Goal: Task Accomplishment & Management: Use online tool/utility

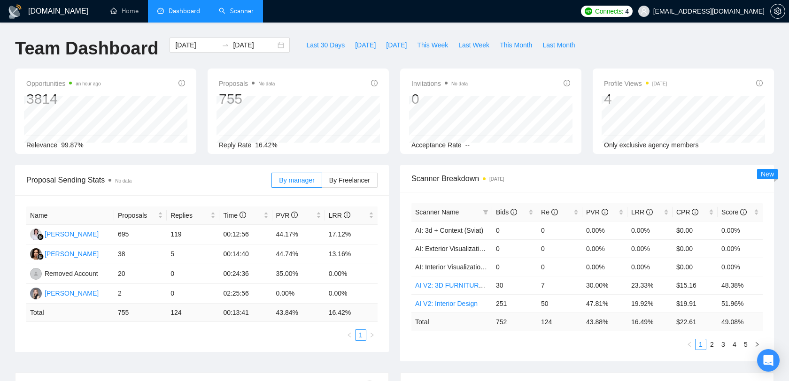
click at [233, 14] on link "Scanner" at bounding box center [236, 11] width 35 height 8
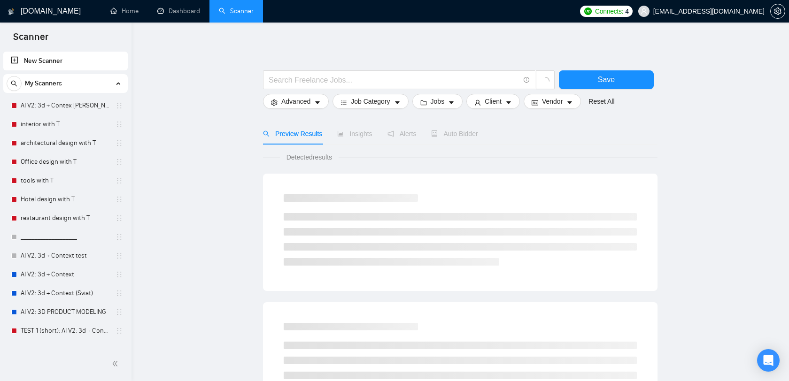
click at [720, 11] on span "[EMAIL_ADDRESS][DOMAIN_NAME]" at bounding box center [708, 11] width 111 height 0
click at [715, 16] on span "[EMAIL_ADDRESS][DOMAIN_NAME]" at bounding box center [702, 11] width 138 height 30
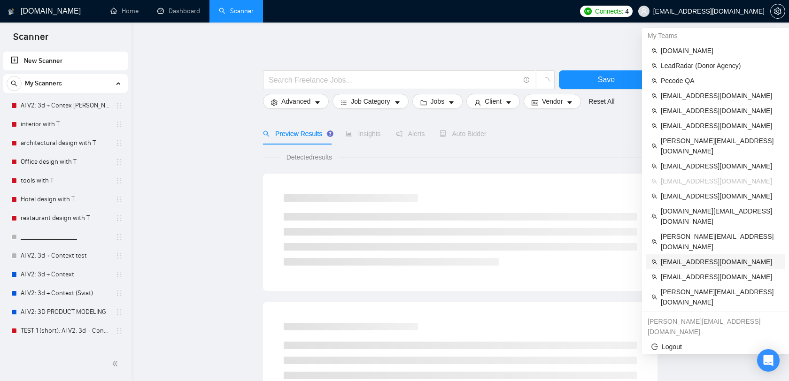
click at [694, 257] on span "[EMAIL_ADDRESS][DOMAIN_NAME]" at bounding box center [720, 262] width 119 height 10
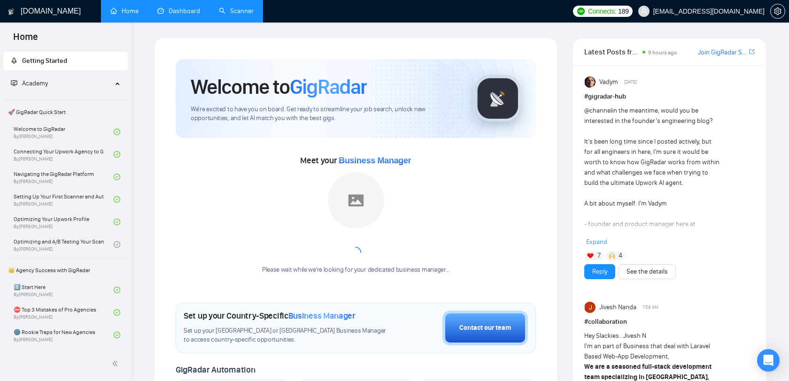
click at [175, 11] on link "Dashboard" at bounding box center [178, 11] width 43 height 8
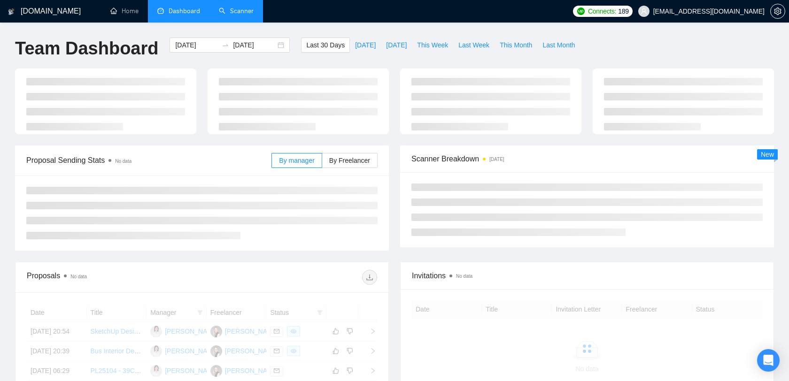
click at [226, 10] on link "Scanner" at bounding box center [236, 11] width 35 height 8
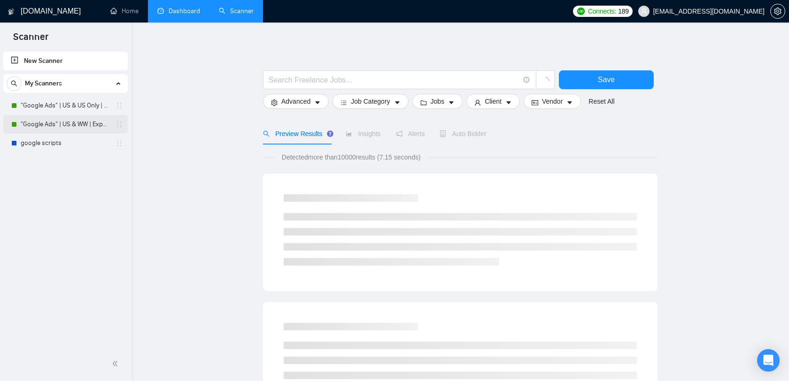
click at [70, 126] on link ""Google Ads" | US & WW | Expert" at bounding box center [65, 124] width 89 height 19
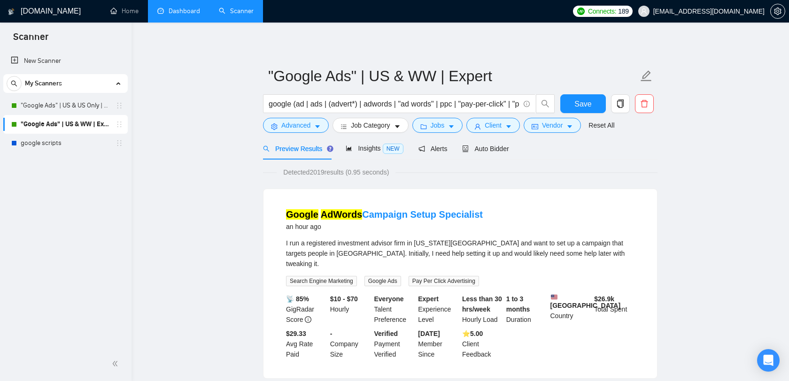
click at [715, 11] on span "[EMAIL_ADDRESS][DOMAIN_NAME]" at bounding box center [708, 11] width 111 height 0
click at [729, 11] on span "[EMAIL_ADDRESS][DOMAIN_NAME]" at bounding box center [708, 11] width 111 height 0
click at [724, 11] on span "[EMAIL_ADDRESS][DOMAIN_NAME]" at bounding box center [708, 11] width 111 height 0
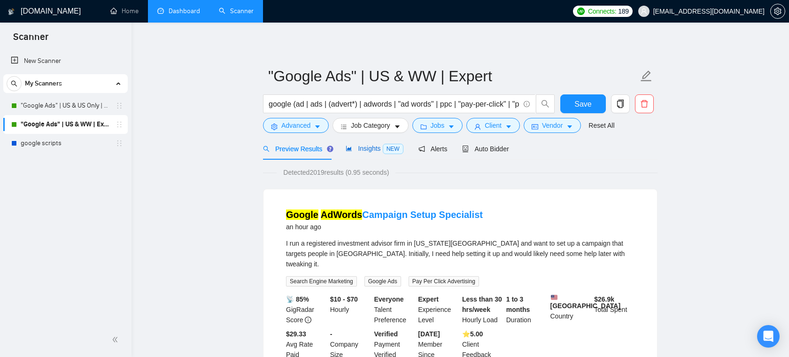
click at [379, 147] on span "Insights NEW" at bounding box center [374, 149] width 57 height 8
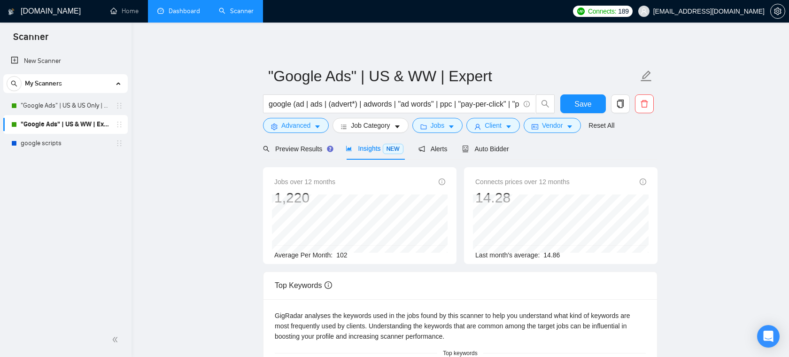
scroll to position [18, 0]
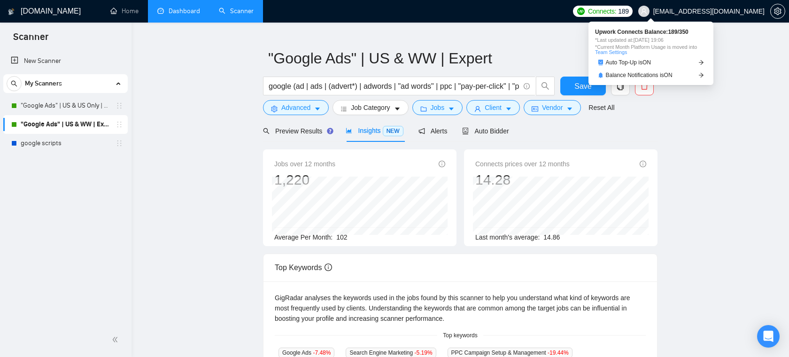
click at [616, 8] on span "Connects:" at bounding box center [602, 11] width 28 height 10
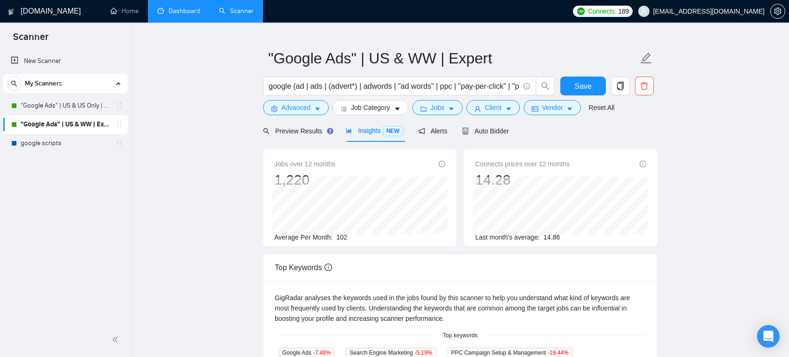
click at [129, 15] on link "Home" at bounding box center [124, 11] width 28 height 8
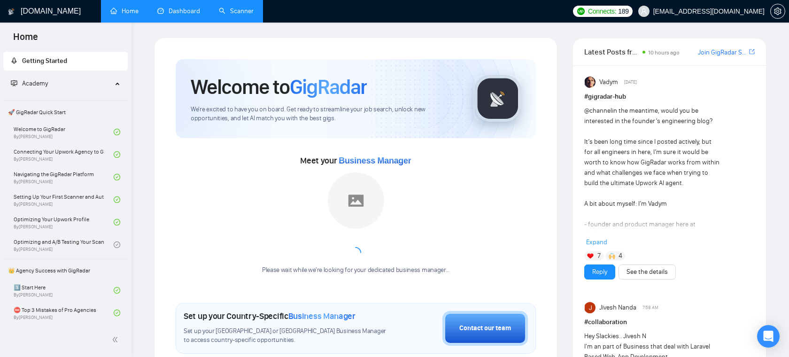
click at [224, 14] on link "Scanner" at bounding box center [236, 11] width 35 height 8
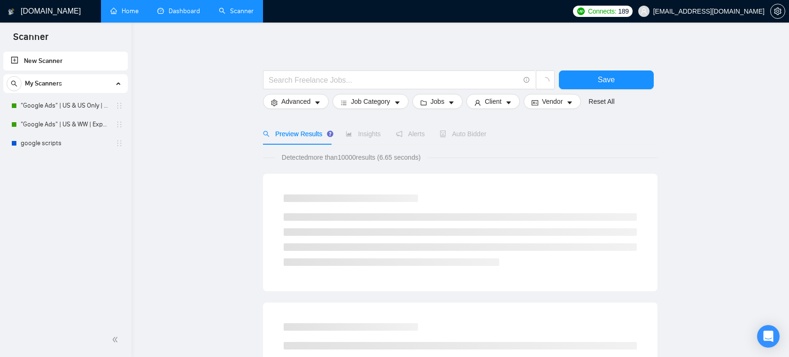
click at [23, 59] on link "New Scanner" at bounding box center [65, 61] width 109 height 19
click at [39, 54] on link "New Scanner" at bounding box center [65, 61] width 109 height 19
click at [32, 61] on link "New Scanner" at bounding box center [65, 61] width 109 height 19
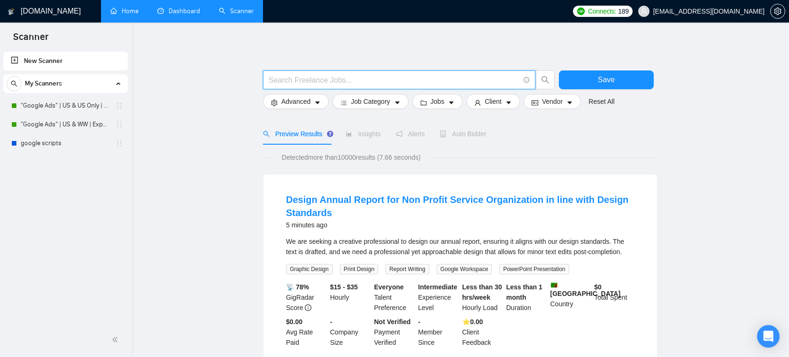
click at [356, 81] on input "text" at bounding box center [394, 80] width 251 height 12
click at [309, 77] on input "text" at bounding box center [394, 80] width 251 height 12
type input "U"
click at [729, 11] on span "[EMAIL_ADDRESS][DOMAIN_NAME]" at bounding box center [708, 11] width 111 height 0
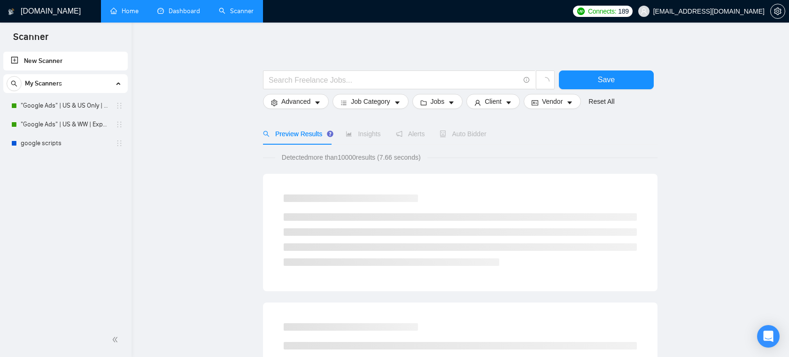
click at [723, 16] on span "[EMAIL_ADDRESS][DOMAIN_NAME]" at bounding box center [702, 11] width 138 height 30
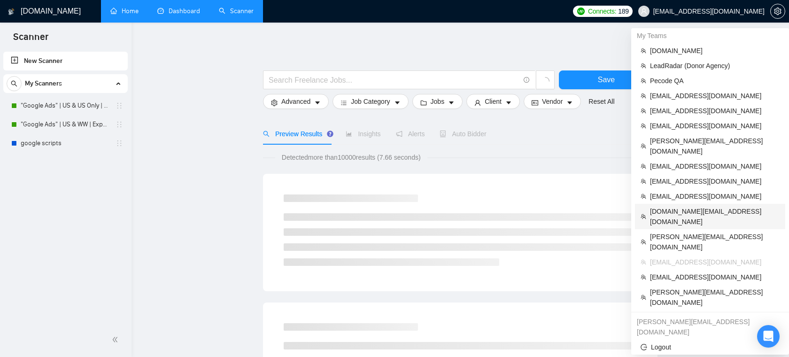
click at [703, 206] on span "[DOMAIN_NAME][EMAIL_ADDRESS][DOMAIN_NAME]" at bounding box center [715, 216] width 130 height 21
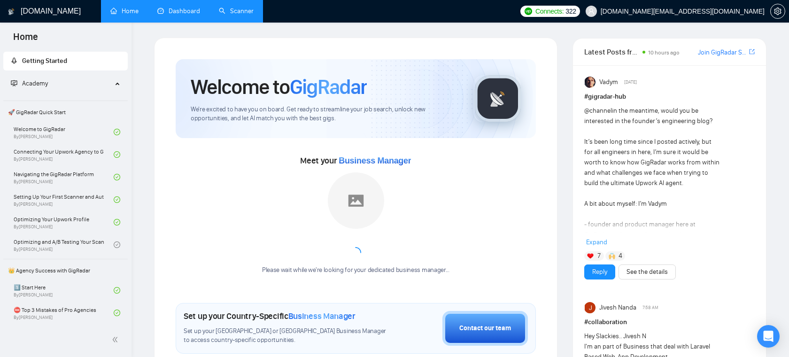
click at [192, 15] on link "Dashboard" at bounding box center [178, 11] width 43 height 8
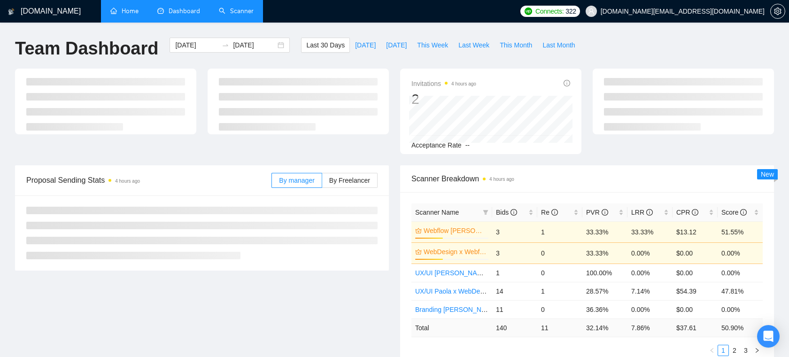
click at [229, 13] on link "Scanner" at bounding box center [236, 11] width 35 height 8
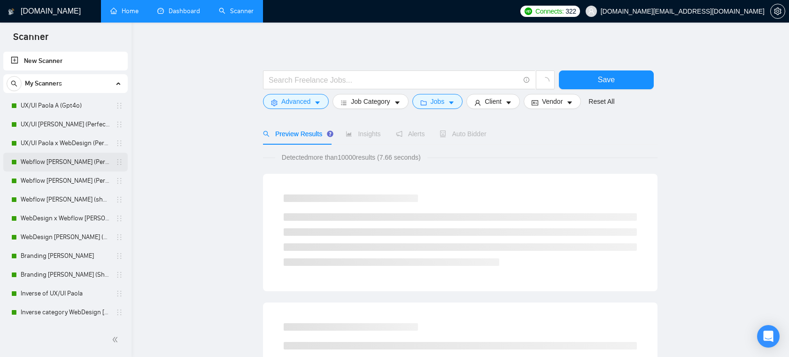
click at [52, 163] on link "Webflow [PERSON_NAME] (Perfect!) [Saas & Online Platforms]" at bounding box center [65, 162] width 89 height 19
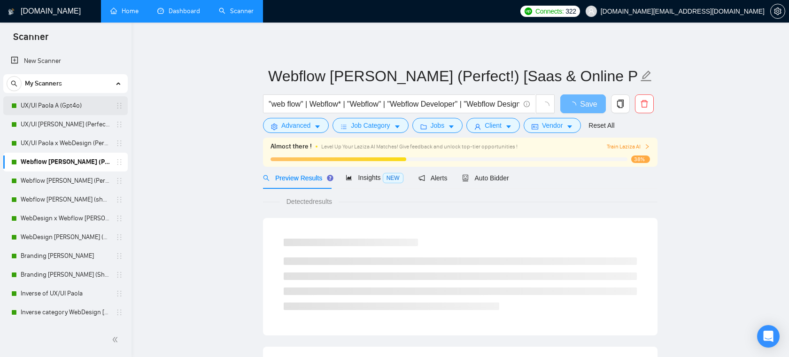
click at [58, 109] on link "UX/UI Paola A (Gpt4o)" at bounding box center [65, 105] width 89 height 19
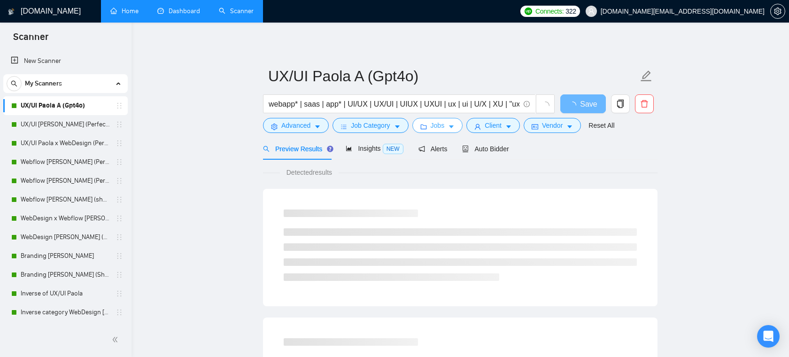
click at [433, 124] on span "Jobs" at bounding box center [438, 125] width 14 height 10
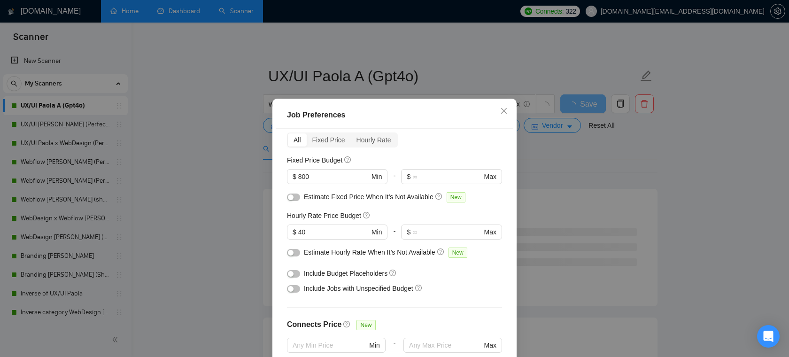
scroll to position [63, 0]
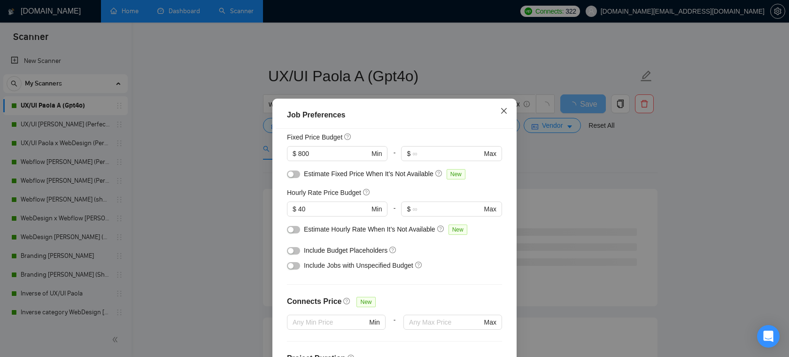
click at [501, 113] on icon "close" at bounding box center [504, 111] width 8 height 8
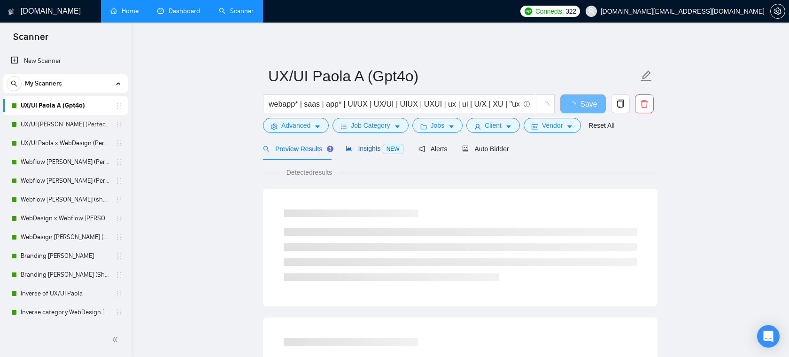
click at [359, 148] on span "Insights NEW" at bounding box center [374, 149] width 57 height 8
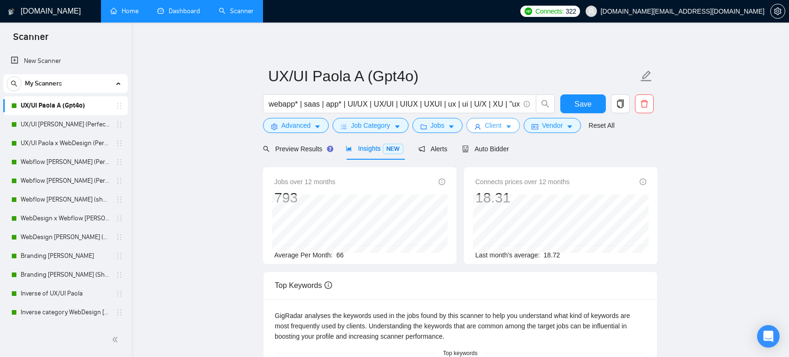
click at [506, 126] on button "Client" at bounding box center [493, 125] width 54 height 15
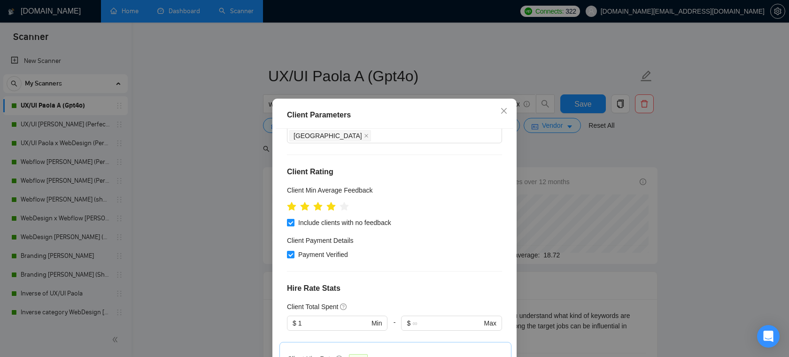
scroll to position [434, 0]
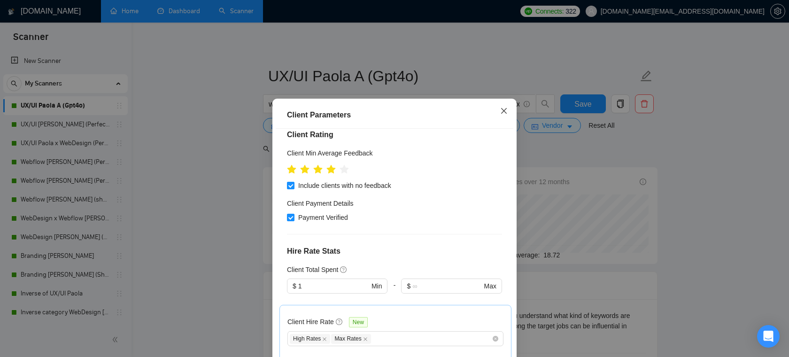
click at [500, 108] on icon "close" at bounding box center [504, 111] width 8 height 8
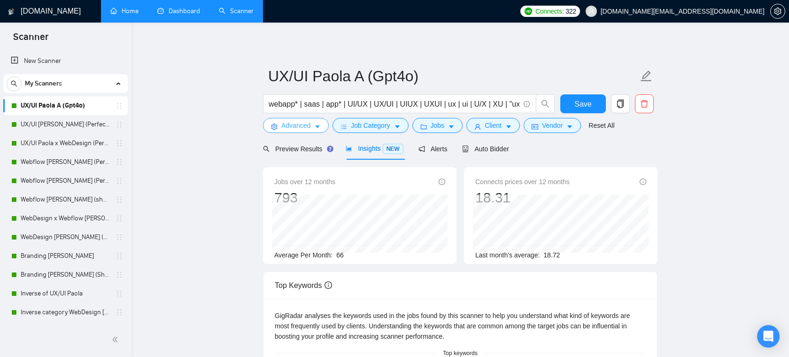
click at [309, 129] on span "Advanced" at bounding box center [295, 125] width 29 height 10
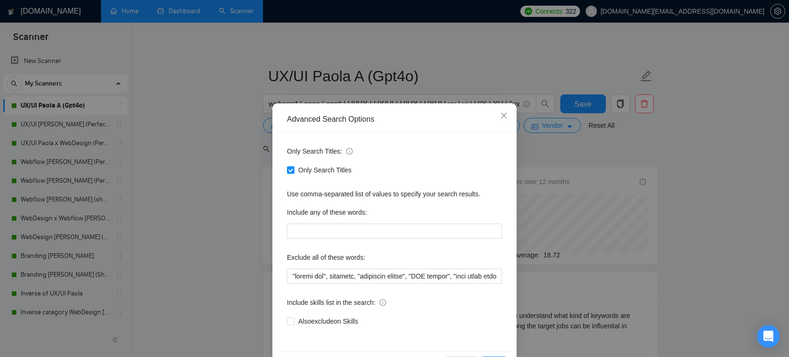
scroll to position [31, 0]
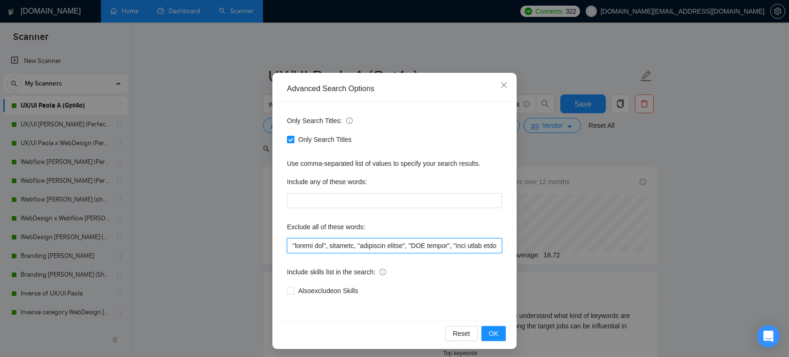
click at [346, 250] on input "text" at bounding box center [394, 245] width 215 height 15
drag, startPoint x: 333, startPoint y: 248, endPoint x: 448, endPoint y: 250, distance: 115.1
click at [448, 250] on input "text" at bounding box center [394, 245] width 215 height 15
click at [353, 246] on input "text" at bounding box center [394, 245] width 215 height 15
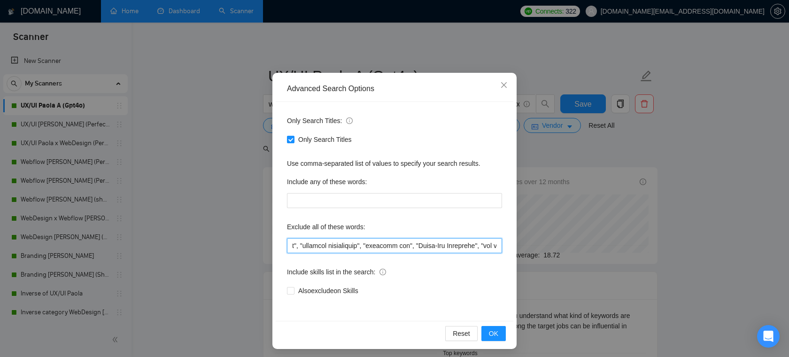
drag, startPoint x: 296, startPoint y: 248, endPoint x: 501, endPoint y: 246, distance: 204.3
click at [501, 246] on input "text" at bounding box center [394, 245] width 215 height 15
click at [473, 248] on input "text" at bounding box center [394, 245] width 215 height 15
drag, startPoint x: 463, startPoint y: 248, endPoint x: 247, endPoint y: 248, distance: 215.6
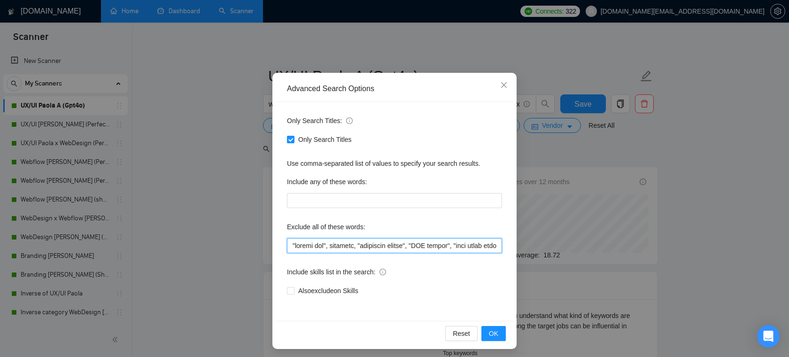
click at [247, 248] on div "Advanced Search Options Only Search Titles: Only Search Titles Use comma-separa…" at bounding box center [394, 178] width 789 height 357
click at [299, 241] on input "text" at bounding box center [394, 245] width 215 height 15
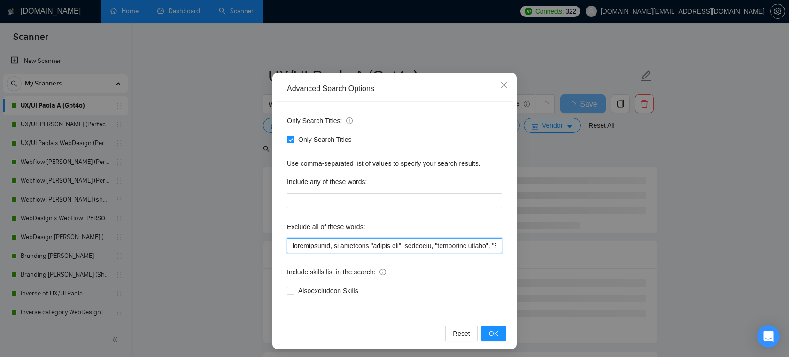
drag, startPoint x: 367, startPoint y: 246, endPoint x: 201, endPoint y: 246, distance: 165.3
click at [201, 246] on div "Advanced Search Options Only Search Titles: Only Search Titles Use comma-separa…" at bounding box center [394, 178] width 789 height 357
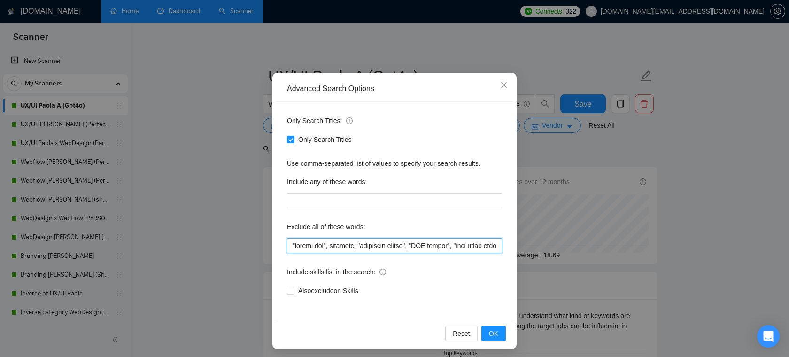
type input ""canvas app", hardware, "prototype design", "LED lights", "full stack developer…"
click at [502, 90] on span "Close" at bounding box center [503, 85] width 25 height 25
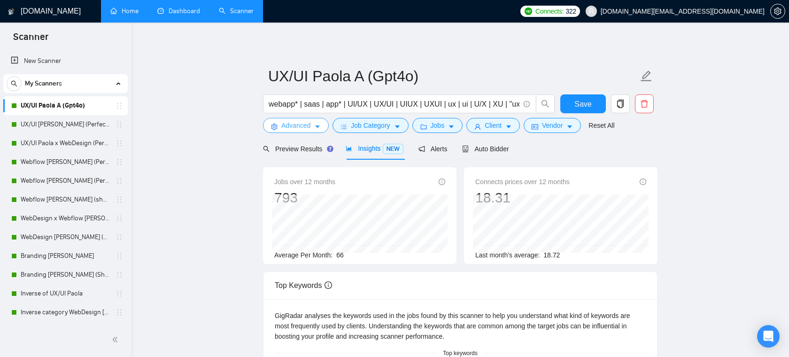
click at [299, 126] on span "Advanced" at bounding box center [295, 125] width 29 height 10
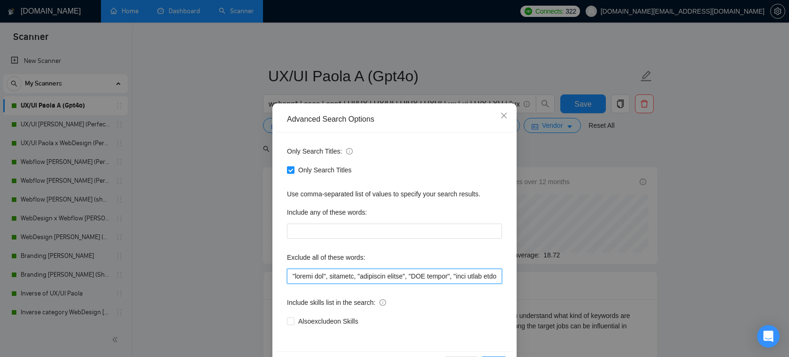
click at [325, 279] on input "text" at bounding box center [394, 276] width 215 height 15
drag, startPoint x: 370, startPoint y: 278, endPoint x: 510, endPoint y: 272, distance: 140.5
click at [510, 272] on div "Only Search Titles: Only Search Titles Use comma-separated list of values to sp…" at bounding box center [395, 241] width 238 height 219
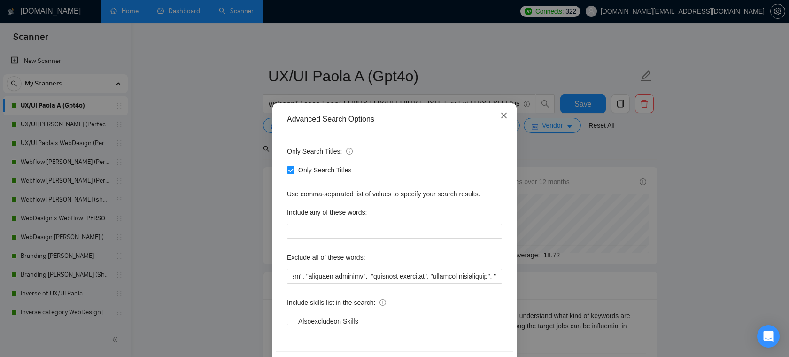
click at [503, 126] on span "Close" at bounding box center [503, 115] width 25 height 25
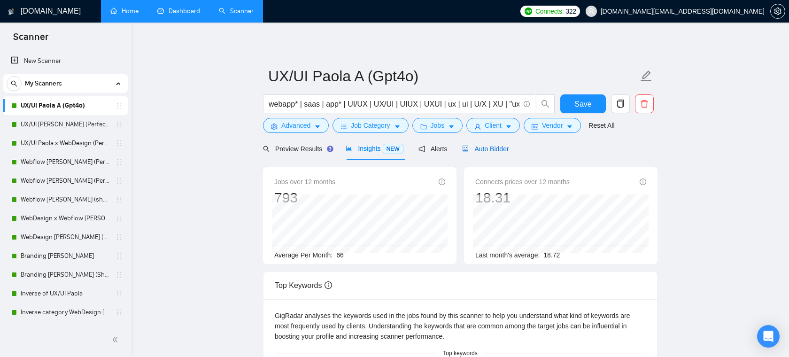
click at [487, 148] on span "Auto Bidder" at bounding box center [485, 149] width 46 height 8
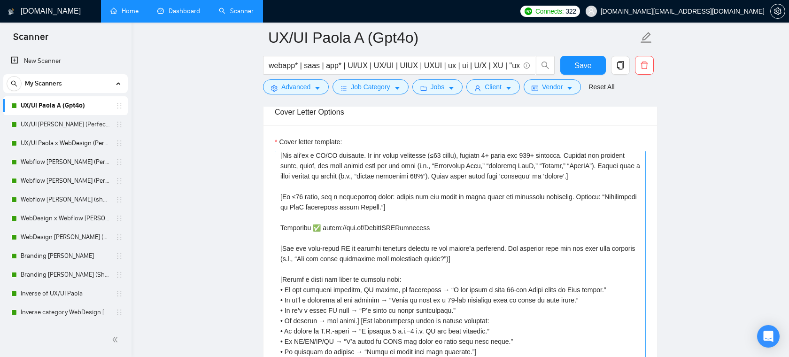
scroll to position [28, 0]
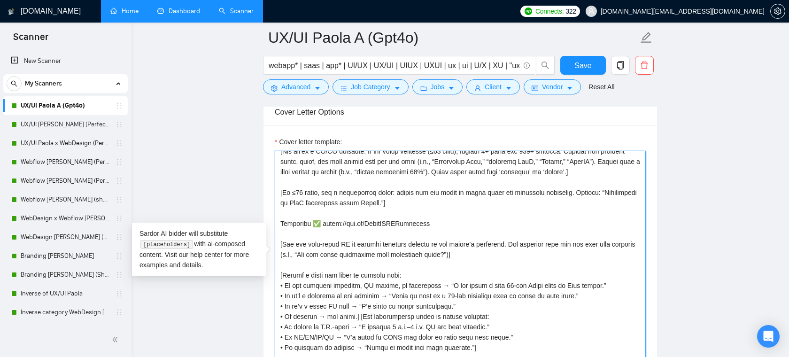
drag, startPoint x: 426, startPoint y: 230, endPoint x: 281, endPoint y: 231, distance: 145.1
click at [281, 231] on textarea "Cover letter template:" at bounding box center [460, 256] width 371 height 211
click at [289, 232] on textarea "Cover letter template:" at bounding box center [460, 256] width 371 height 211
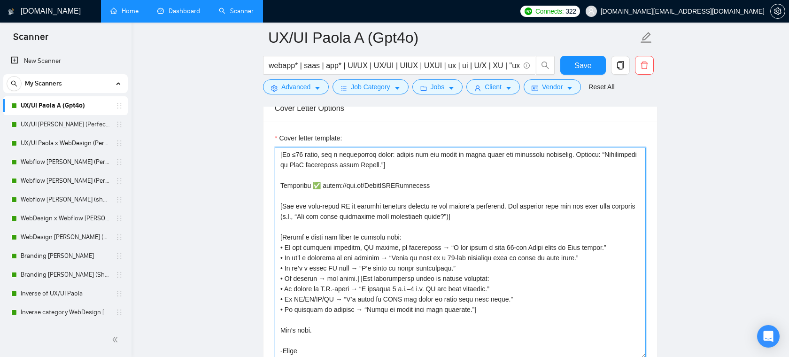
scroll to position [1243, 0]
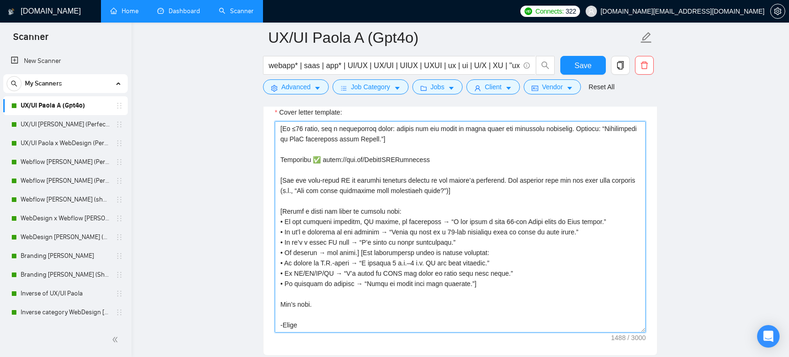
drag, startPoint x: 477, startPoint y: 233, endPoint x: 516, endPoint y: 232, distance: 39.0
click at [516, 232] on textarea "Cover letter template:" at bounding box center [460, 226] width 371 height 211
click at [466, 256] on textarea "Cover letter template:" at bounding box center [460, 226] width 371 height 211
drag, startPoint x: 510, startPoint y: 289, endPoint x: 382, endPoint y: 265, distance: 130.0
click at [383, 266] on textarea "Cover letter template:" at bounding box center [460, 226] width 371 height 211
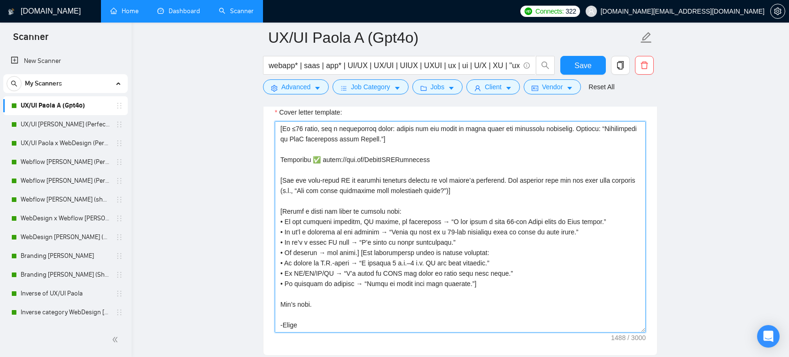
click at [480, 254] on textarea "Cover letter template:" at bounding box center [460, 226] width 371 height 211
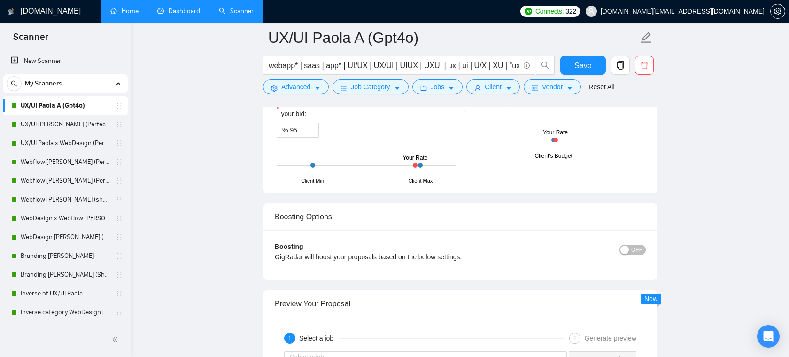
scroll to position [1905, 0]
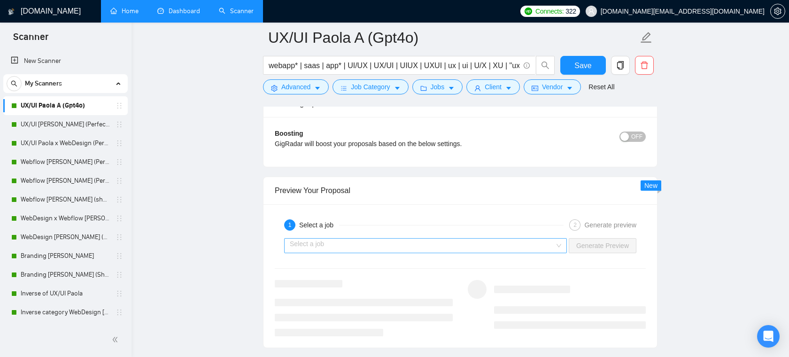
click at [397, 242] on input "search" at bounding box center [422, 246] width 265 height 14
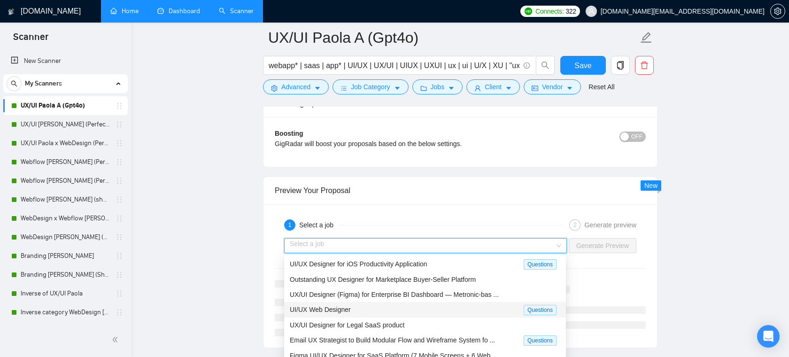
click at [380, 312] on div "UI/UX Web Designer" at bounding box center [407, 309] width 234 height 11
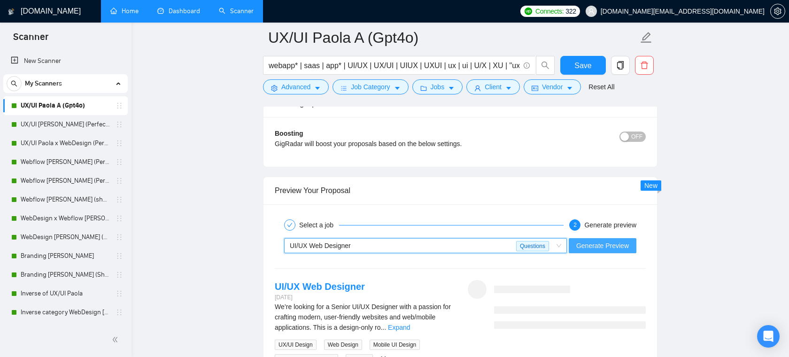
click at [603, 243] on span "Generate Preview" at bounding box center [602, 245] width 53 height 10
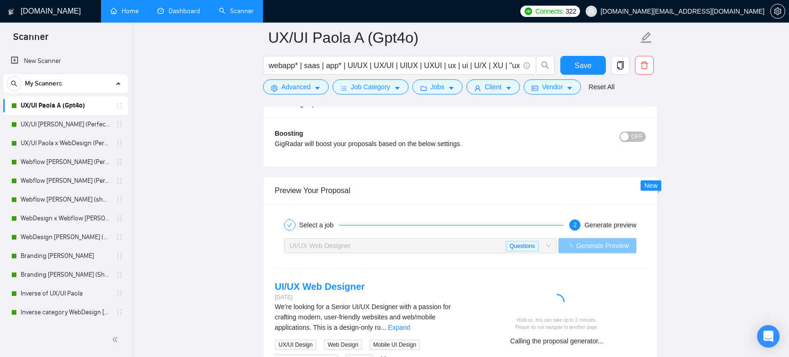
scroll to position [1960, 0]
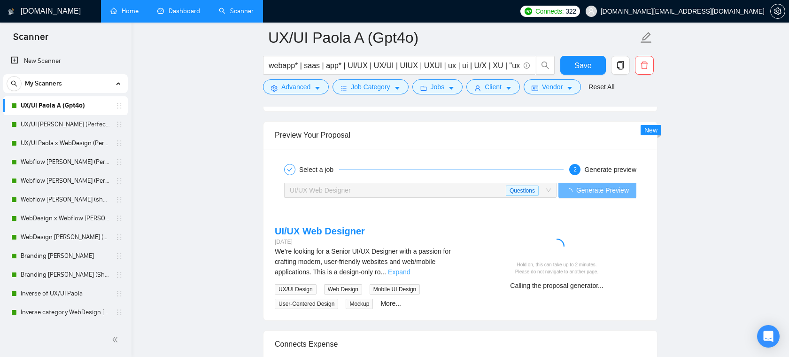
click at [410, 269] on link "Expand" at bounding box center [399, 272] width 22 height 8
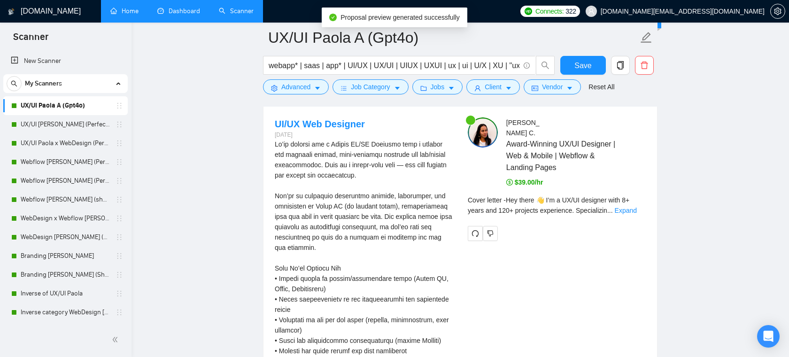
scroll to position [2056, 0]
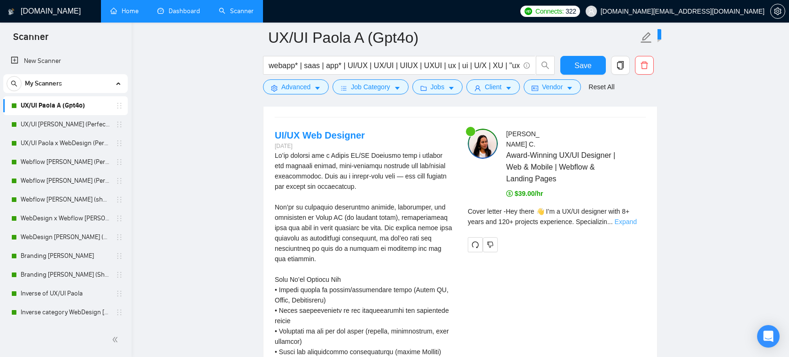
click at [624, 218] on link "Expand" at bounding box center [626, 222] width 22 height 8
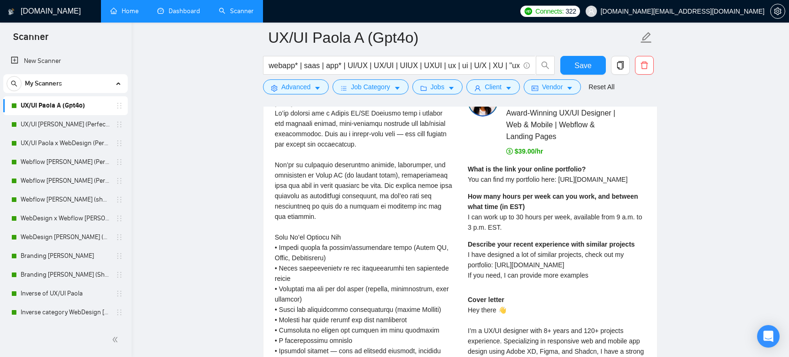
scroll to position [2122, 0]
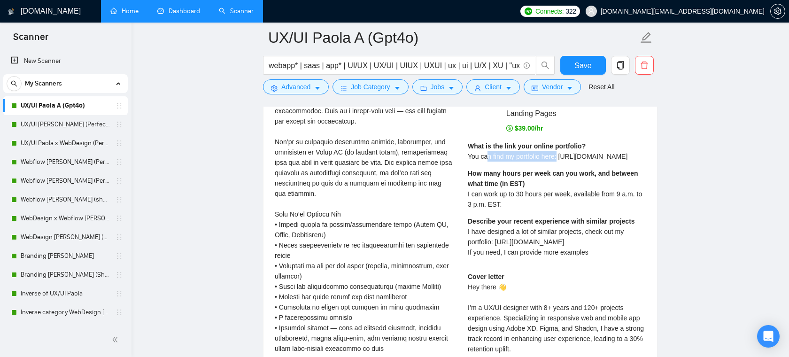
drag, startPoint x: 489, startPoint y: 147, endPoint x: 568, endPoint y: 147, distance: 78.9
click at [567, 147] on div "What is the link your online portfolio? You can find my portfolio here: https:/…" at bounding box center [548, 151] width 160 height 21
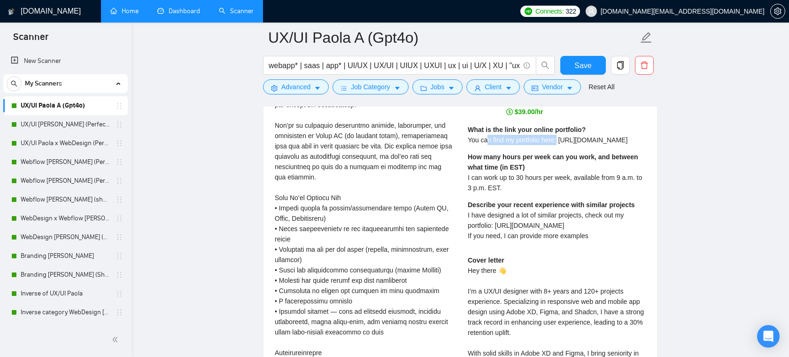
scroll to position [2138, 0]
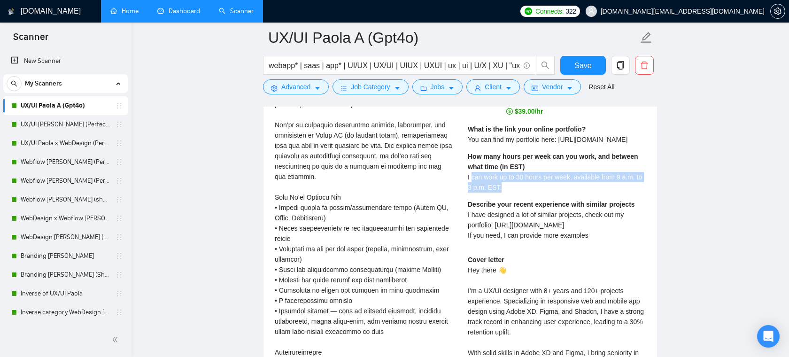
drag, startPoint x: 537, startPoint y: 186, endPoint x: 470, endPoint y: 174, distance: 67.8
click at [470, 174] on div "How many hours per week can you work, and between what time (in EST) I can work…" at bounding box center [557, 171] width 178 height 41
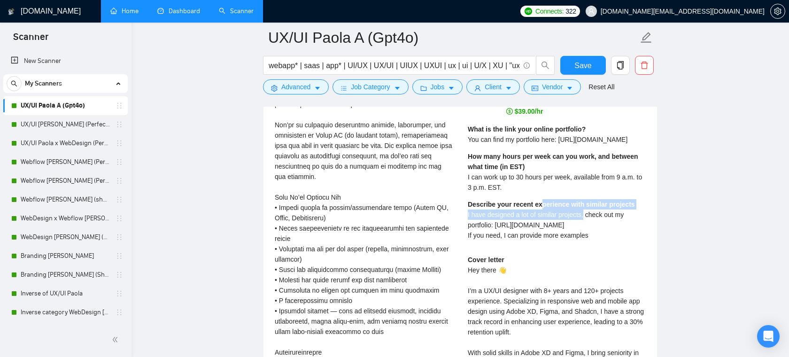
drag, startPoint x: 544, startPoint y: 205, endPoint x: 589, endPoint y: 214, distance: 45.0
click at [589, 214] on div "Describe your recent experience with similar projects I have designed a lot of …" at bounding box center [557, 219] width 178 height 41
drag, startPoint x: 595, startPoint y: 224, endPoint x: 519, endPoint y: 228, distance: 76.2
click at [519, 228] on div "Describe your recent experience with similar projects I have designed a lot of …" at bounding box center [557, 219] width 178 height 41
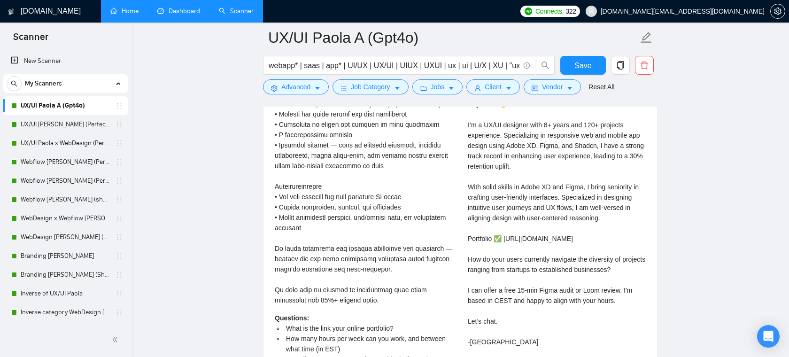
scroll to position [2311, 0]
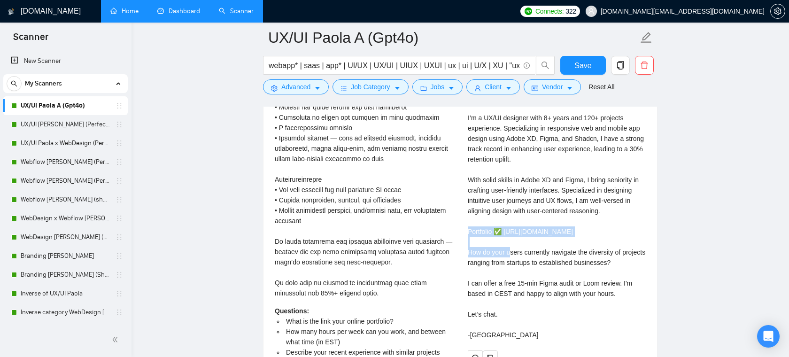
drag, startPoint x: 611, startPoint y: 234, endPoint x: 463, endPoint y: 234, distance: 148.4
click at [463, 234] on div "Paola C . Award-Winning UX/UI Designer | Web & Mobile | Webflow & Landing Pages…" at bounding box center [556, 120] width 193 height 492
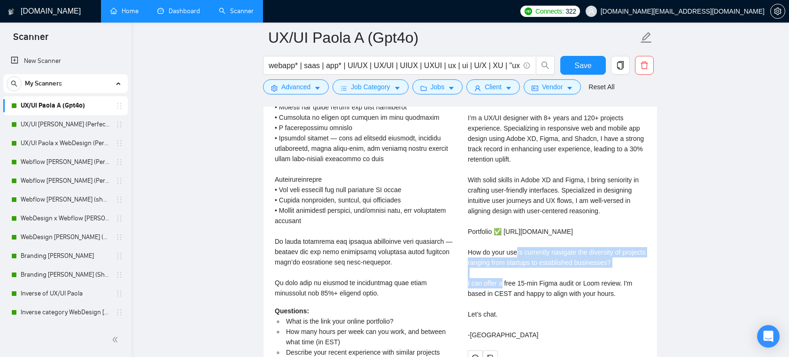
drag, startPoint x: 646, startPoint y: 260, endPoint x: 469, endPoint y: 249, distance: 177.4
click at [469, 249] on div "Paola C . Award-Winning UX/UI Designer | Web & Mobile | Webflow & Landing Pages…" at bounding box center [556, 120] width 193 height 492
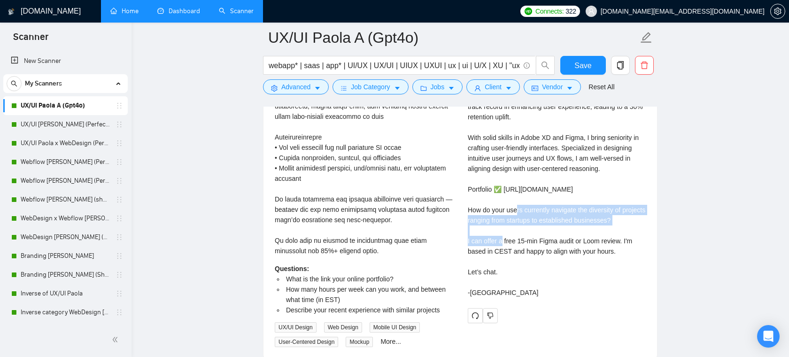
scroll to position [2354, 0]
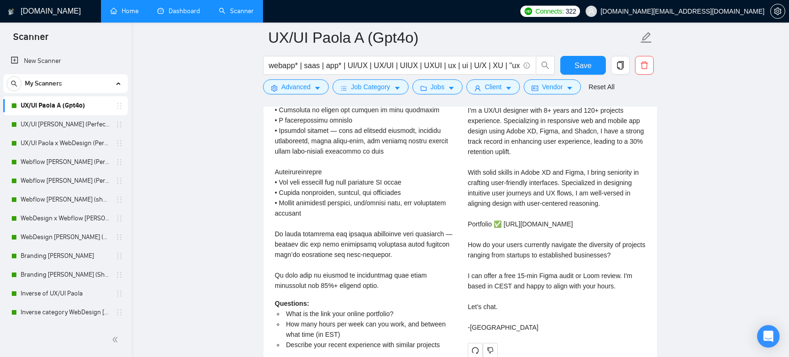
click at [541, 202] on div "Cover letter Hey there 👋 I’m a UX/UI designer with 8+ years and 120+ projects e…" at bounding box center [557, 203] width 178 height 258
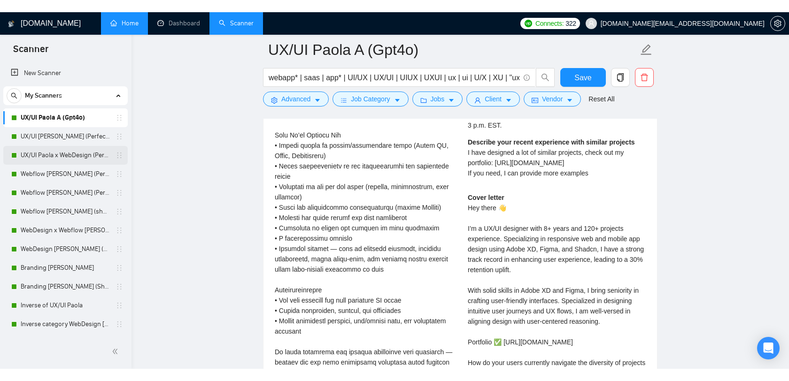
scroll to position [2207, 0]
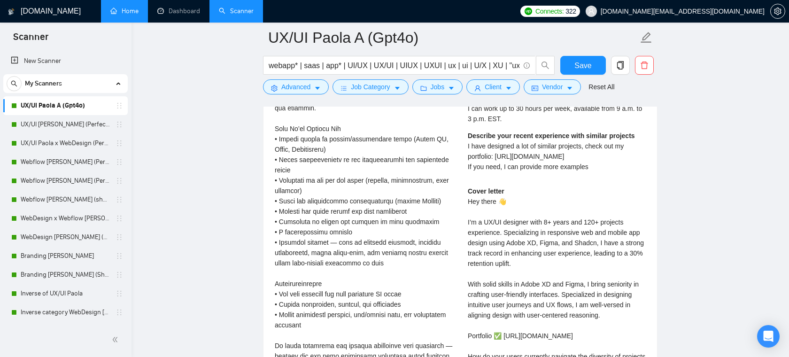
click at [80, 105] on link "UX/UI Paola A (Gpt4o)" at bounding box center [65, 105] width 89 height 19
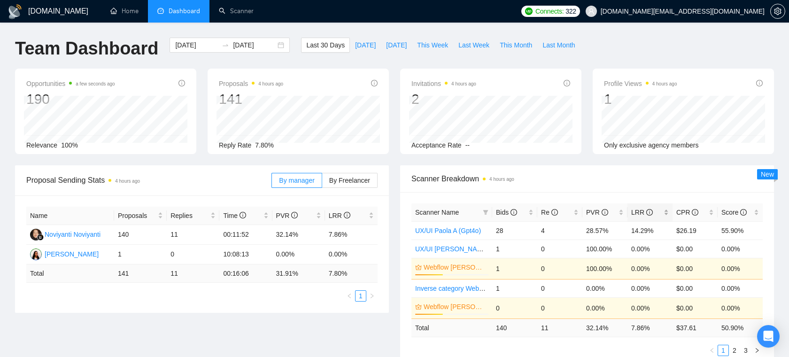
click at [665, 210] on div "LRR" at bounding box center [650, 212] width 38 height 10
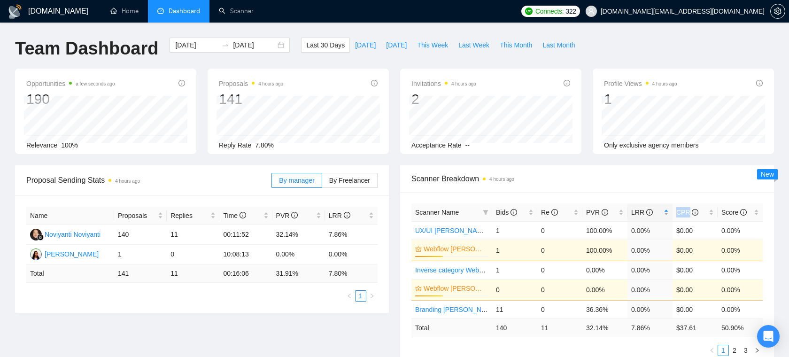
click at [665, 210] on div "LRR" at bounding box center [650, 212] width 38 height 10
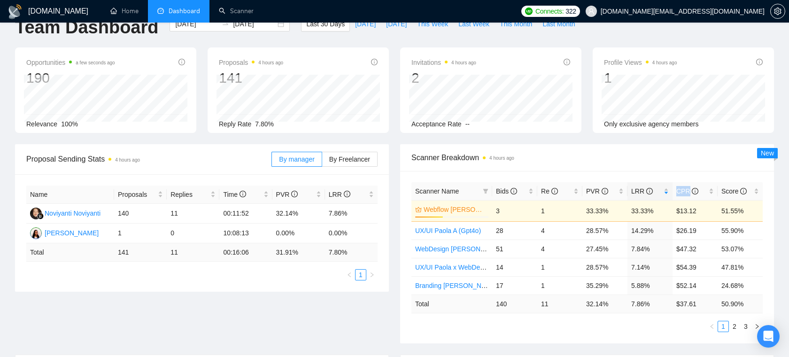
scroll to position [22, 0]
click at [131, 8] on link "Home" at bounding box center [124, 11] width 28 height 8
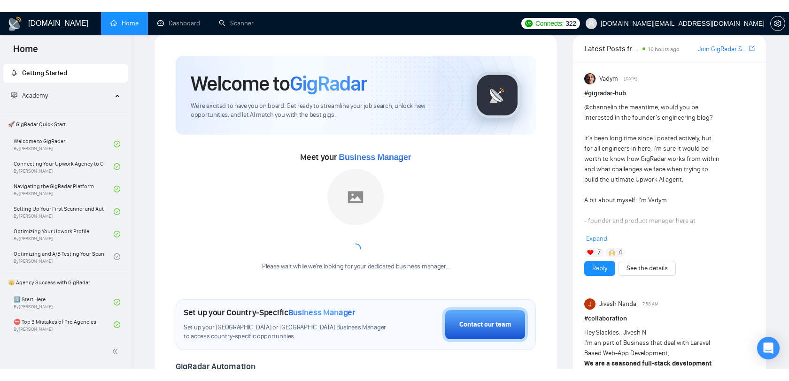
scroll to position [16, 0]
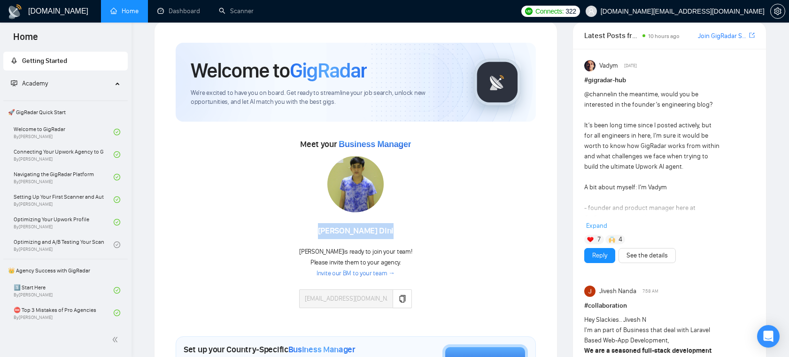
drag, startPoint x: 383, startPoint y: 227, endPoint x: 323, endPoint y: 227, distance: 60.1
click at [323, 227] on div "[PERSON_NAME]" at bounding box center [355, 231] width 113 height 16
